Goal: Information Seeking & Learning: Check status

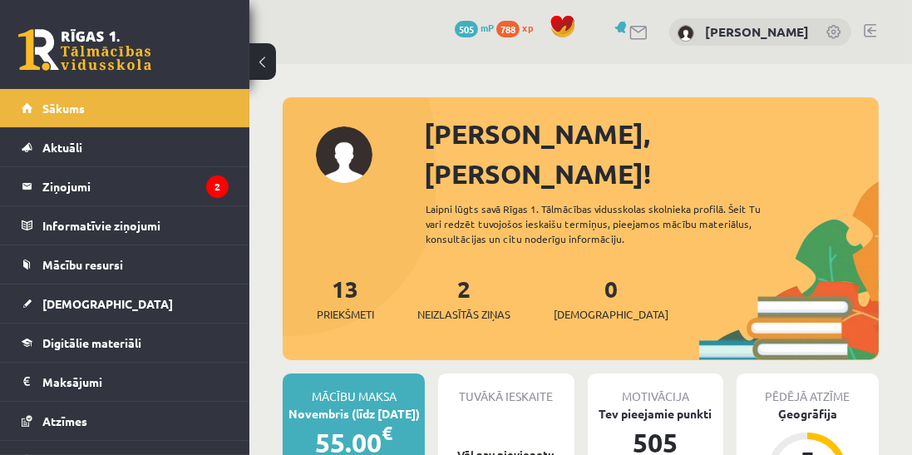
click at [75, 168] on legend "Ziņojumi 2" at bounding box center [135, 186] width 186 height 38
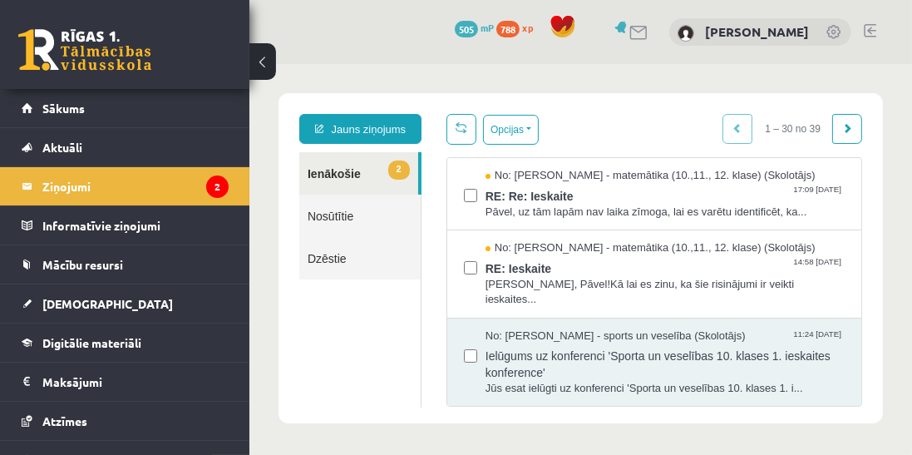
click at [71, 296] on span "[DEMOGRAPHIC_DATA]" at bounding box center [107, 303] width 130 height 15
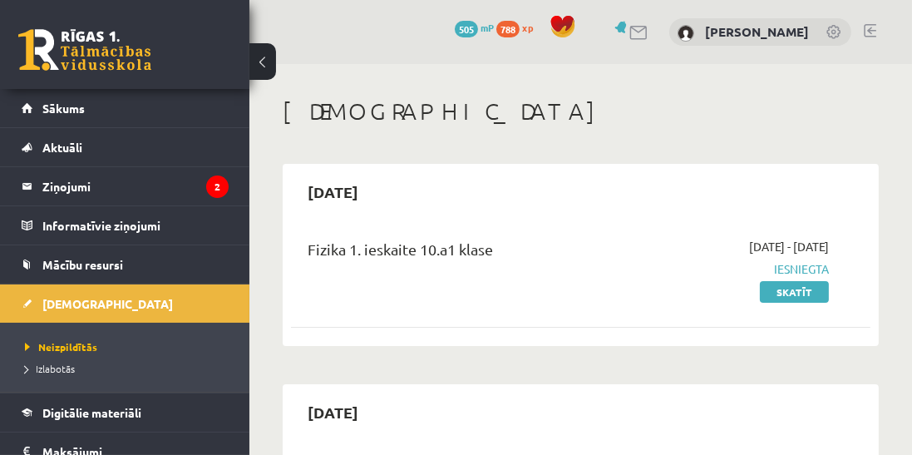
click at [54, 367] on span "Izlabotās" at bounding box center [50, 368] width 50 height 13
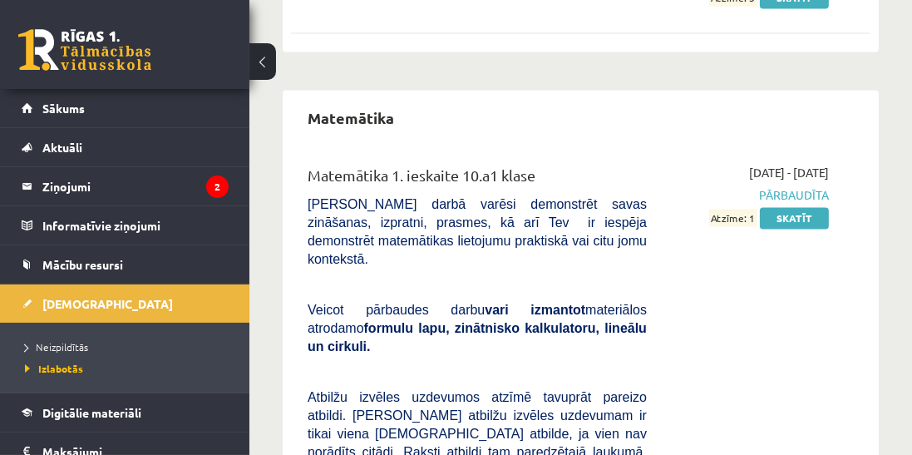
scroll to position [3342, 0]
click at [785, 216] on link "Skatīt" at bounding box center [794, 217] width 69 height 22
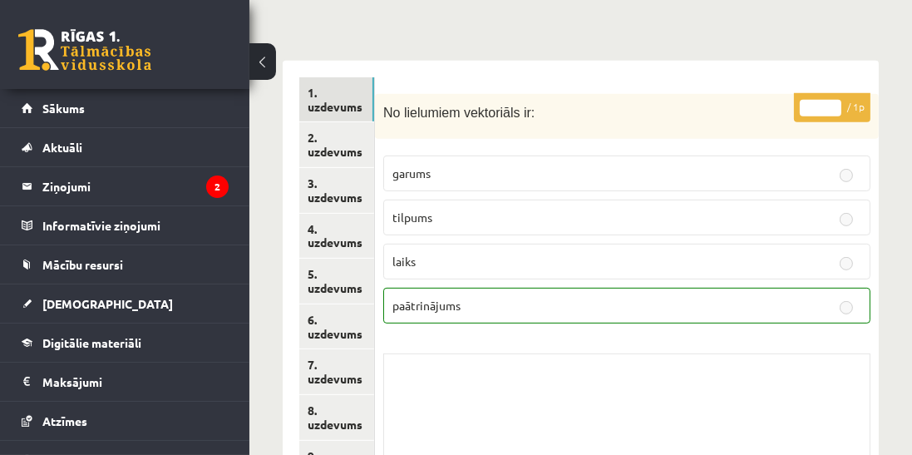
scroll to position [752, 0]
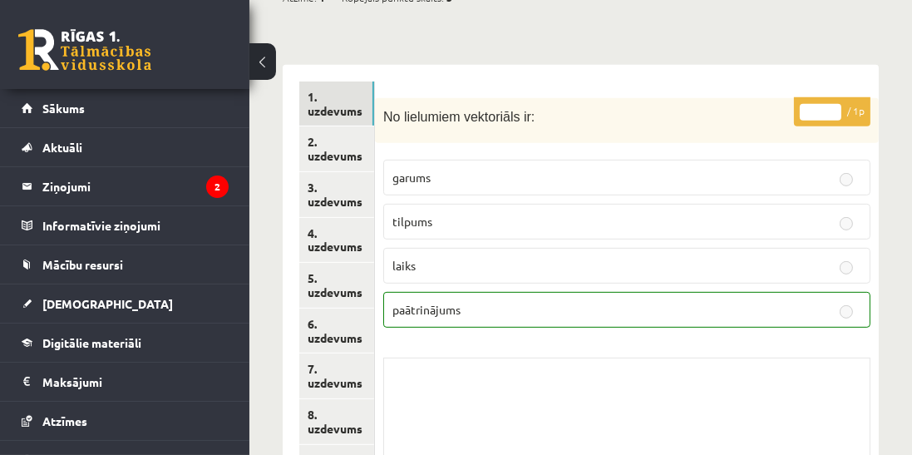
click at [334, 263] on link "5. uzdevums" at bounding box center [336, 285] width 75 height 45
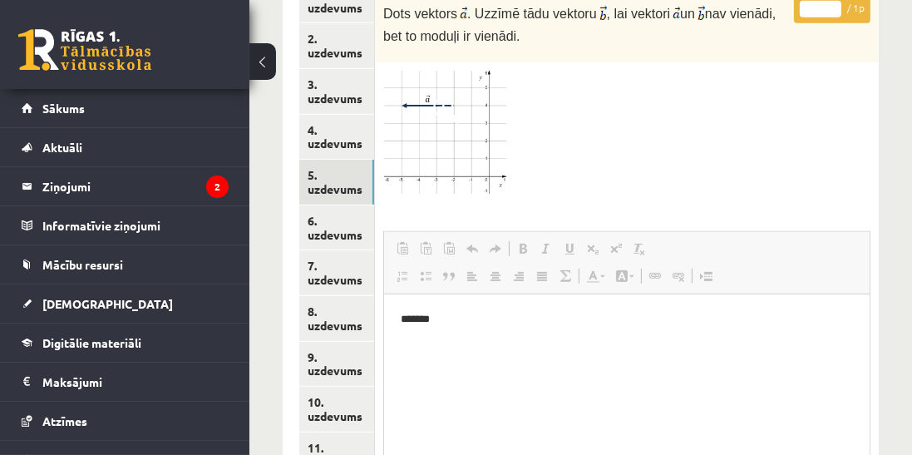
scroll to position [859, 0]
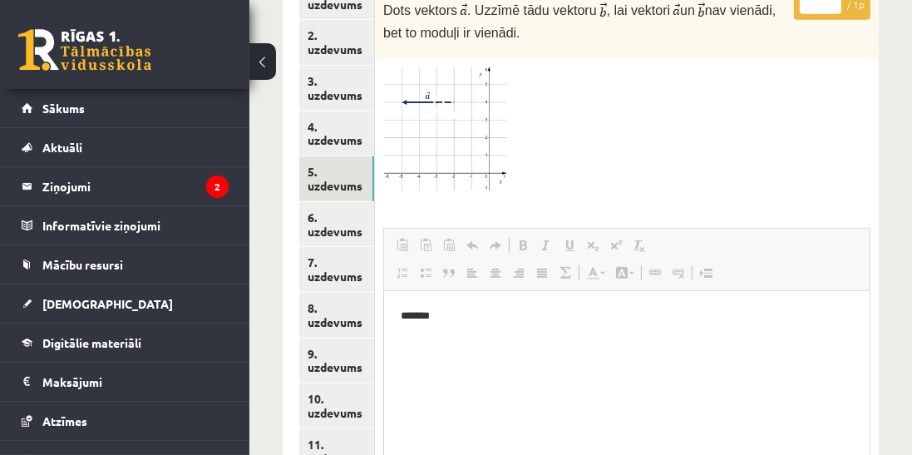
click at [323, 293] on link "8. uzdevums" at bounding box center [336, 315] width 75 height 45
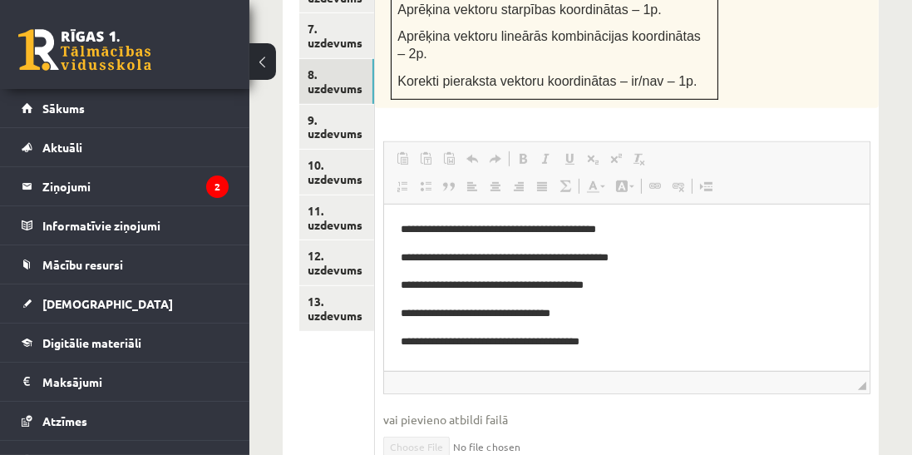
scroll to position [1093, 0]
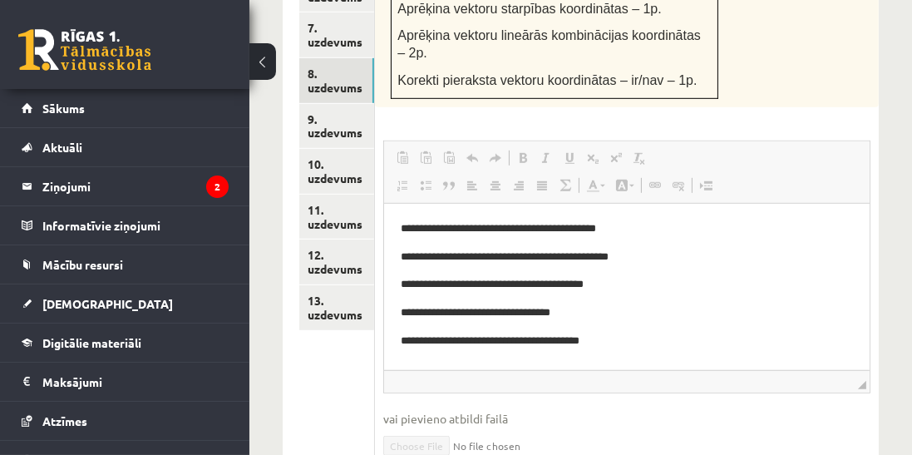
click at [326, 104] on link "9. uzdevums" at bounding box center [336, 126] width 75 height 45
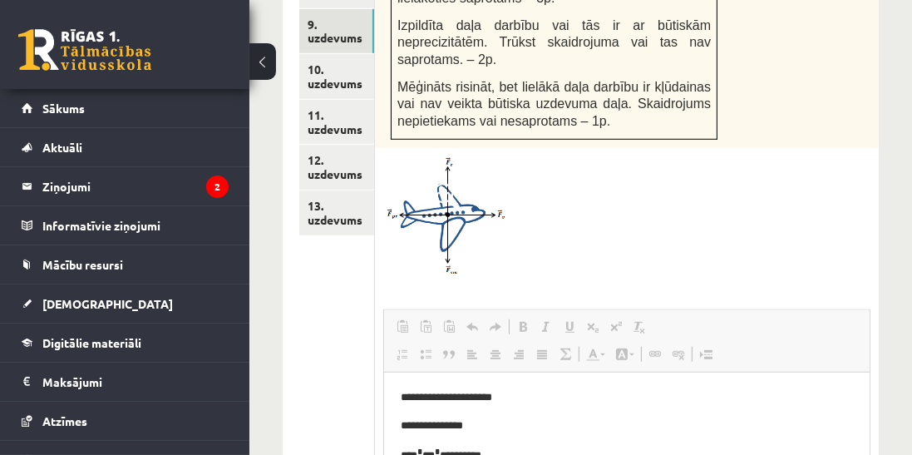
scroll to position [1170, 0]
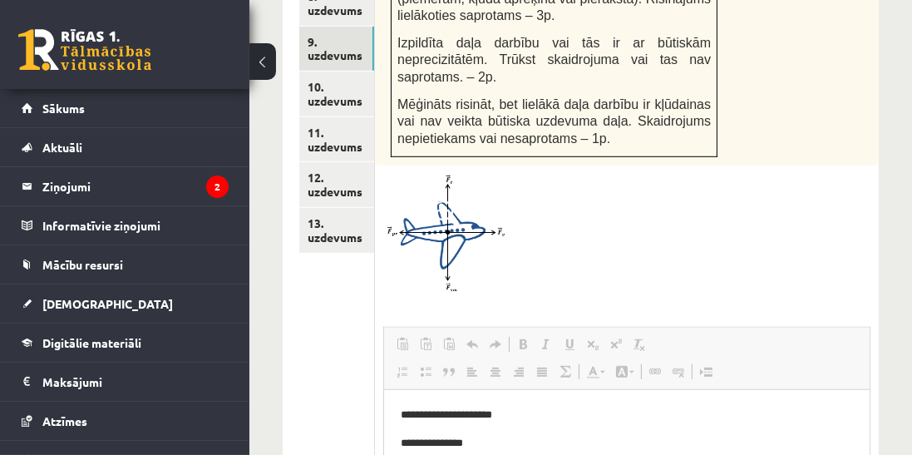
click at [333, 117] on link "11. uzdevums" at bounding box center [336, 139] width 75 height 45
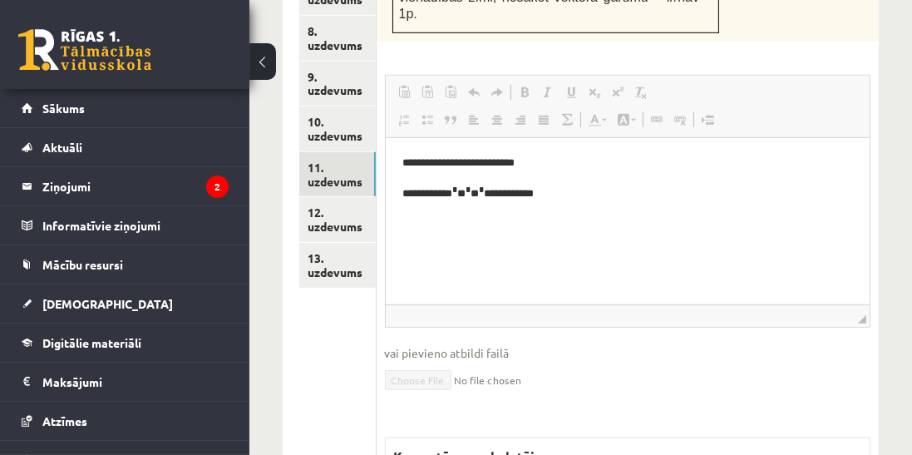
scroll to position [0, 0]
click at [333, 106] on link "10. uzdevums" at bounding box center [337, 128] width 76 height 45
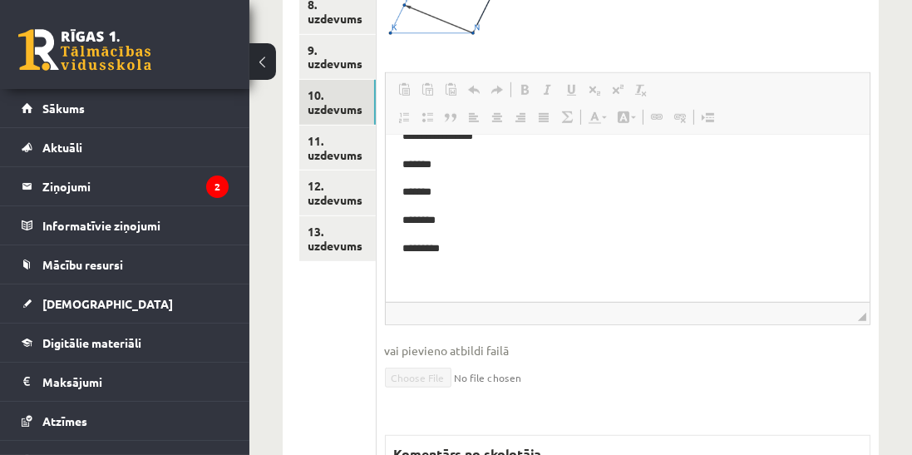
scroll to position [1165, 0]
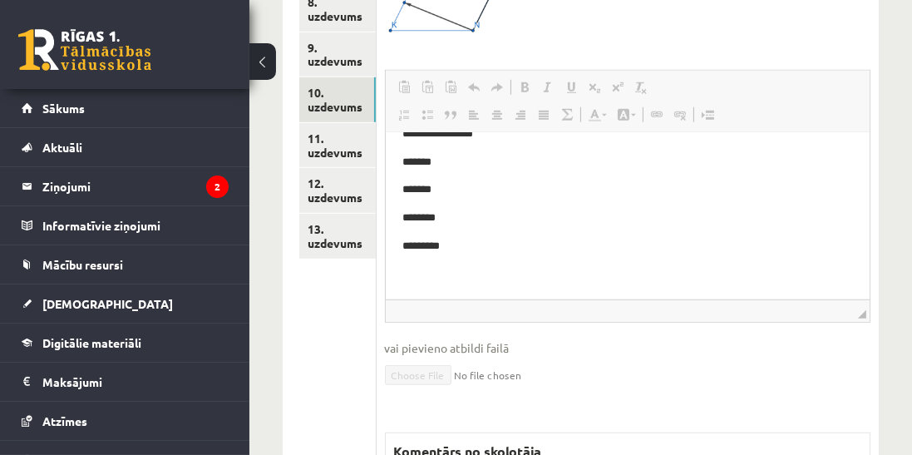
click at [325, 123] on link "11. uzdevums" at bounding box center [337, 145] width 76 height 45
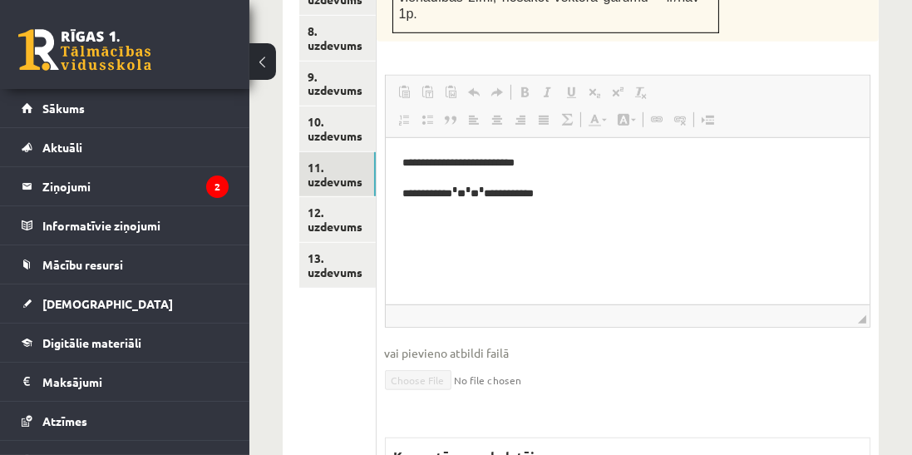
scroll to position [0, 0]
click at [344, 197] on link "12. uzdevums" at bounding box center [337, 219] width 76 height 45
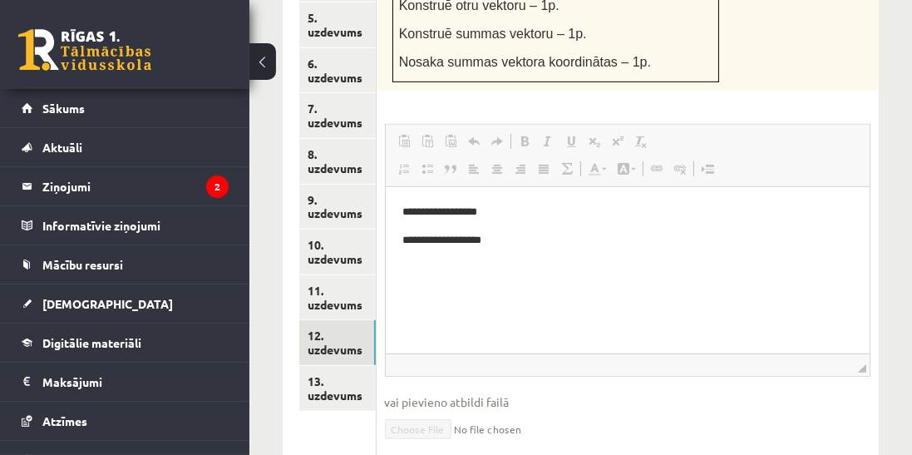
scroll to position [1026, 0]
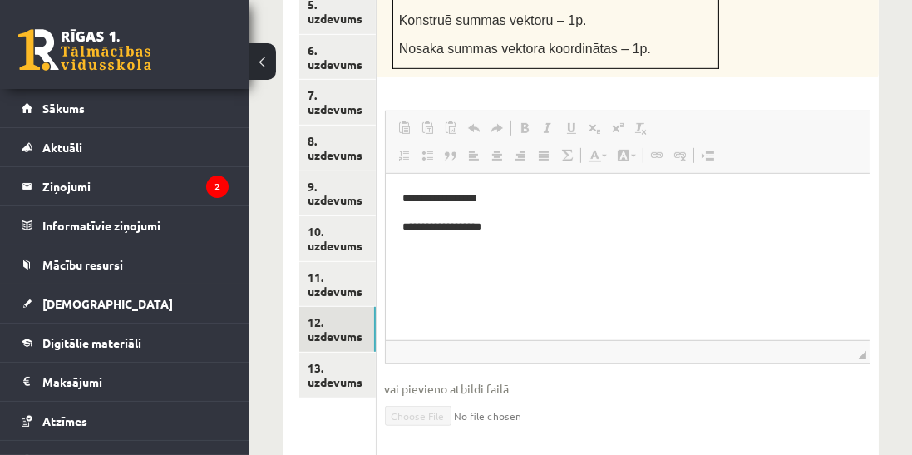
click at [327, 352] on link "13. uzdevums" at bounding box center [337, 374] width 76 height 45
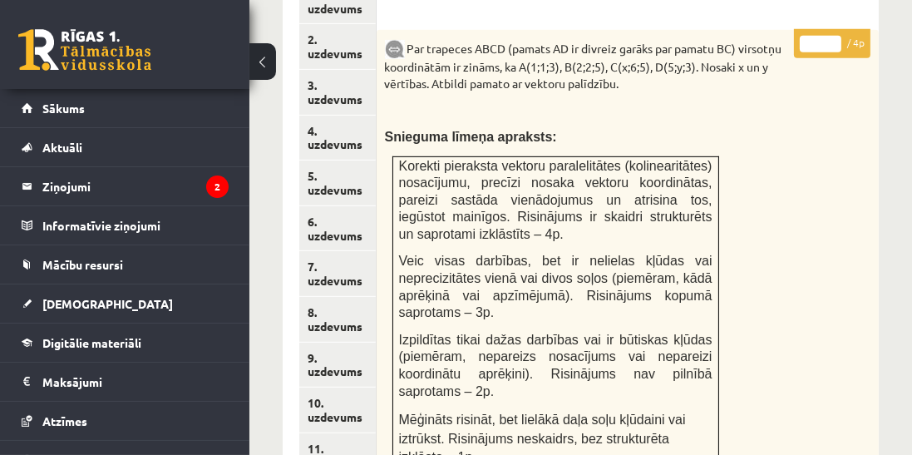
scroll to position [17, 0]
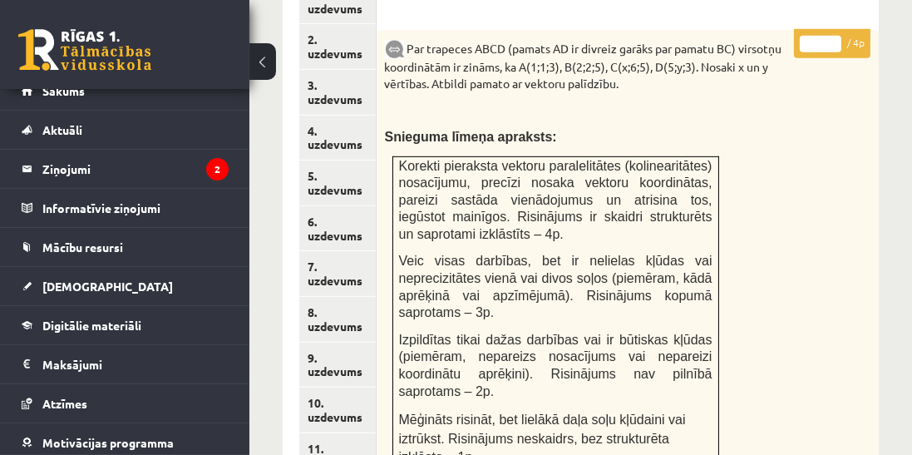
click at [67, 273] on link "[DEMOGRAPHIC_DATA]" at bounding box center [125, 286] width 207 height 38
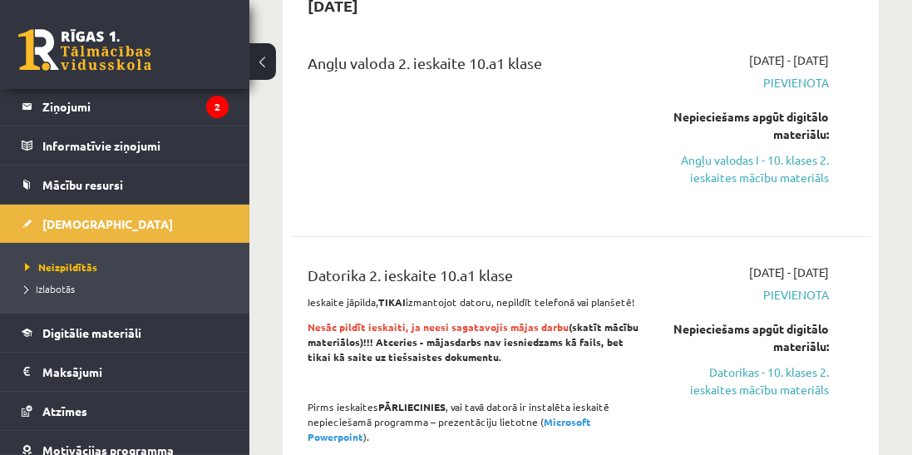
scroll to position [87, 0]
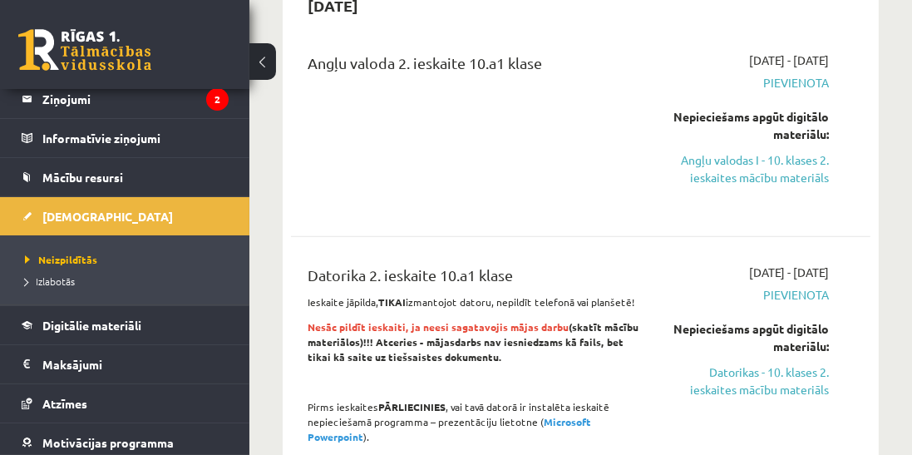
click at [77, 331] on link "Digitālie materiāli" at bounding box center [125, 325] width 207 height 38
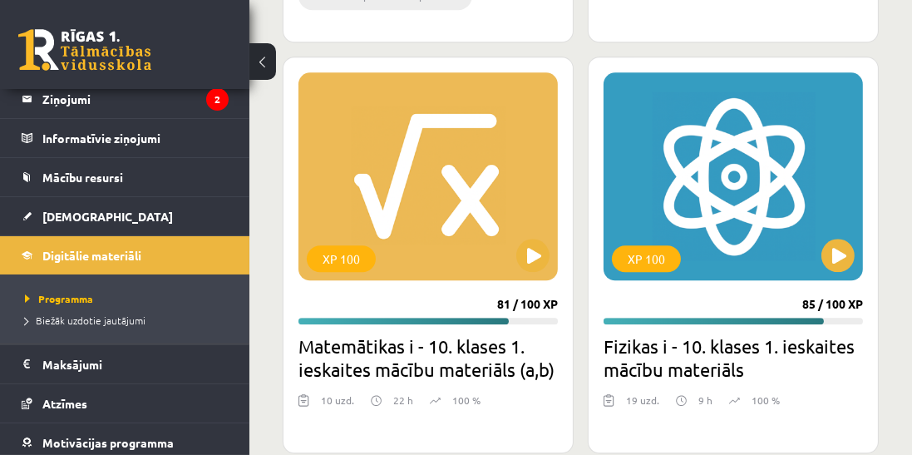
scroll to position [4346, 0]
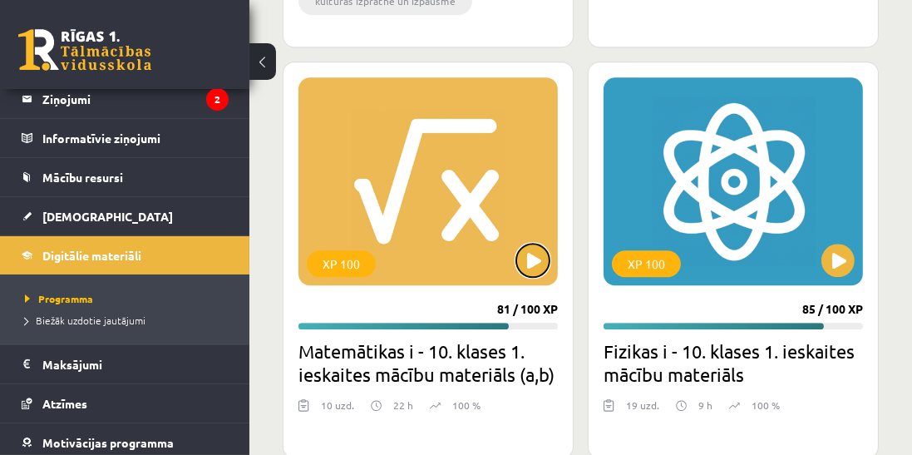
click at [534, 258] on button at bounding box center [532, 260] width 33 height 33
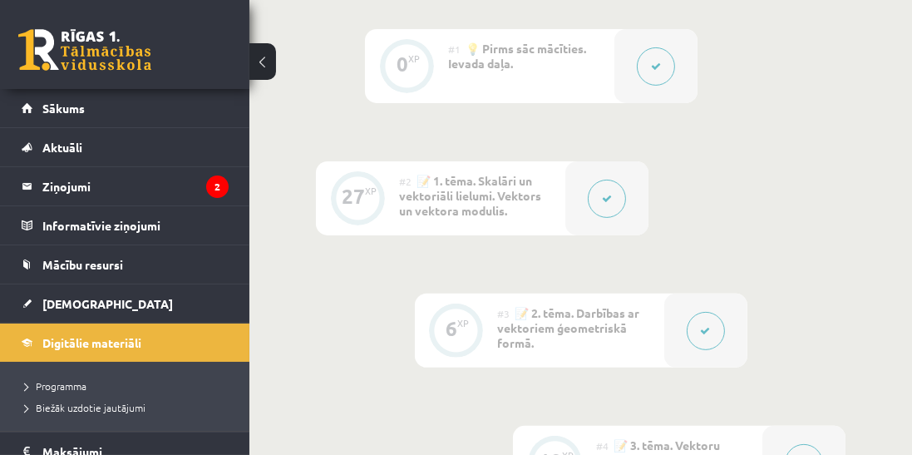
scroll to position [520, 0]
click at [596, 199] on button at bounding box center [607, 202] width 38 height 38
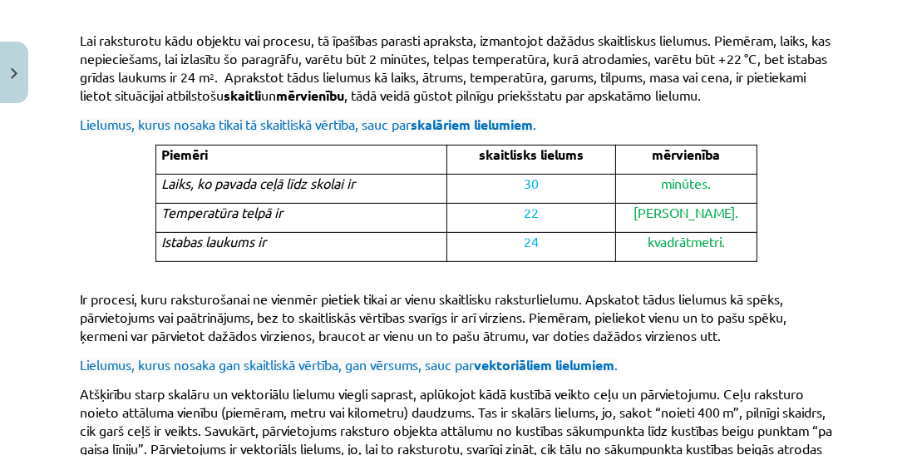
scroll to position [758, 0]
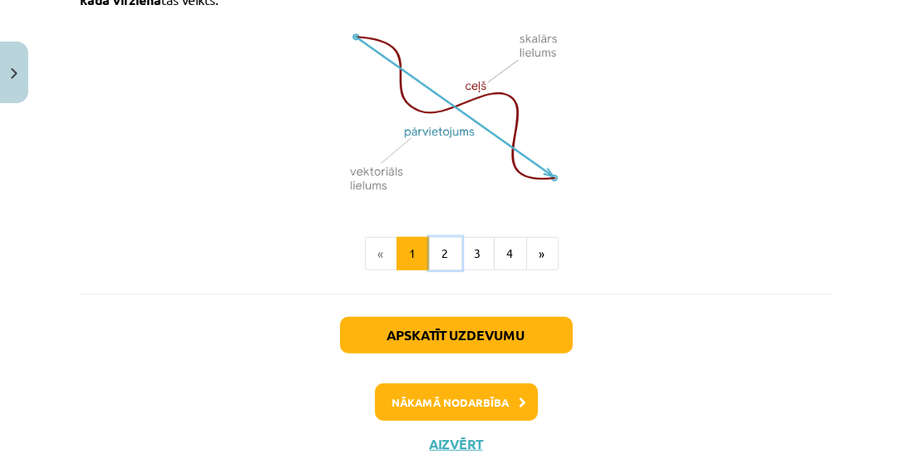
click at [439, 270] on button "2" at bounding box center [445, 253] width 33 height 33
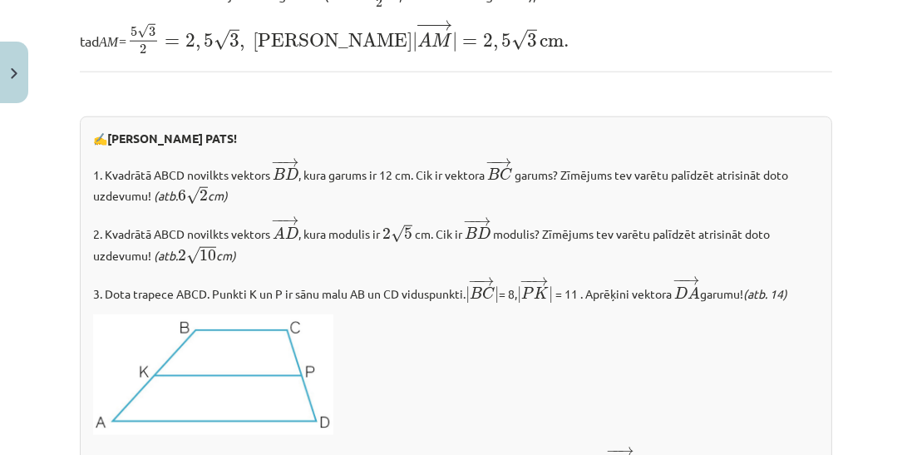
scroll to position [1731, 0]
